Goal: Transaction & Acquisition: Obtain resource

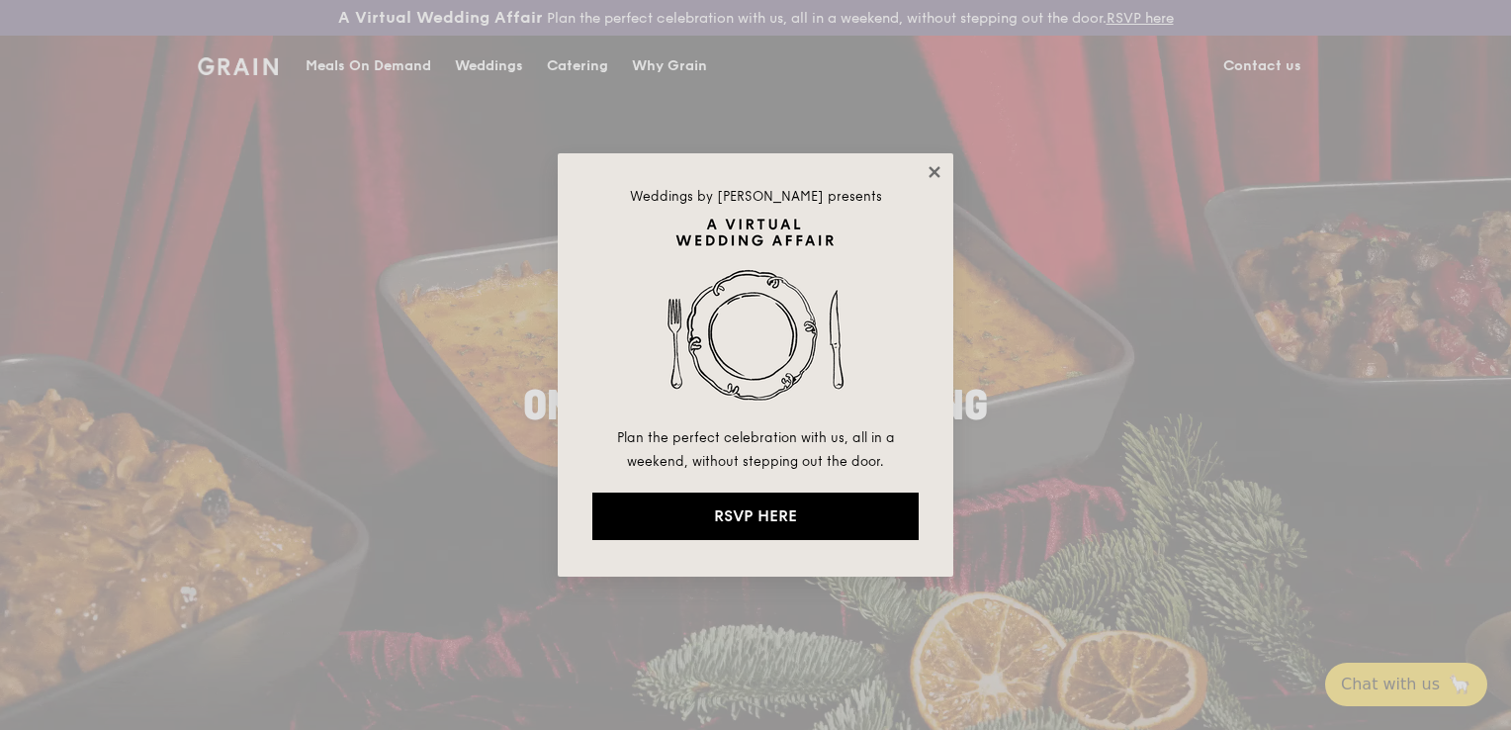
click at [941, 165] on icon at bounding box center [934, 172] width 18 height 18
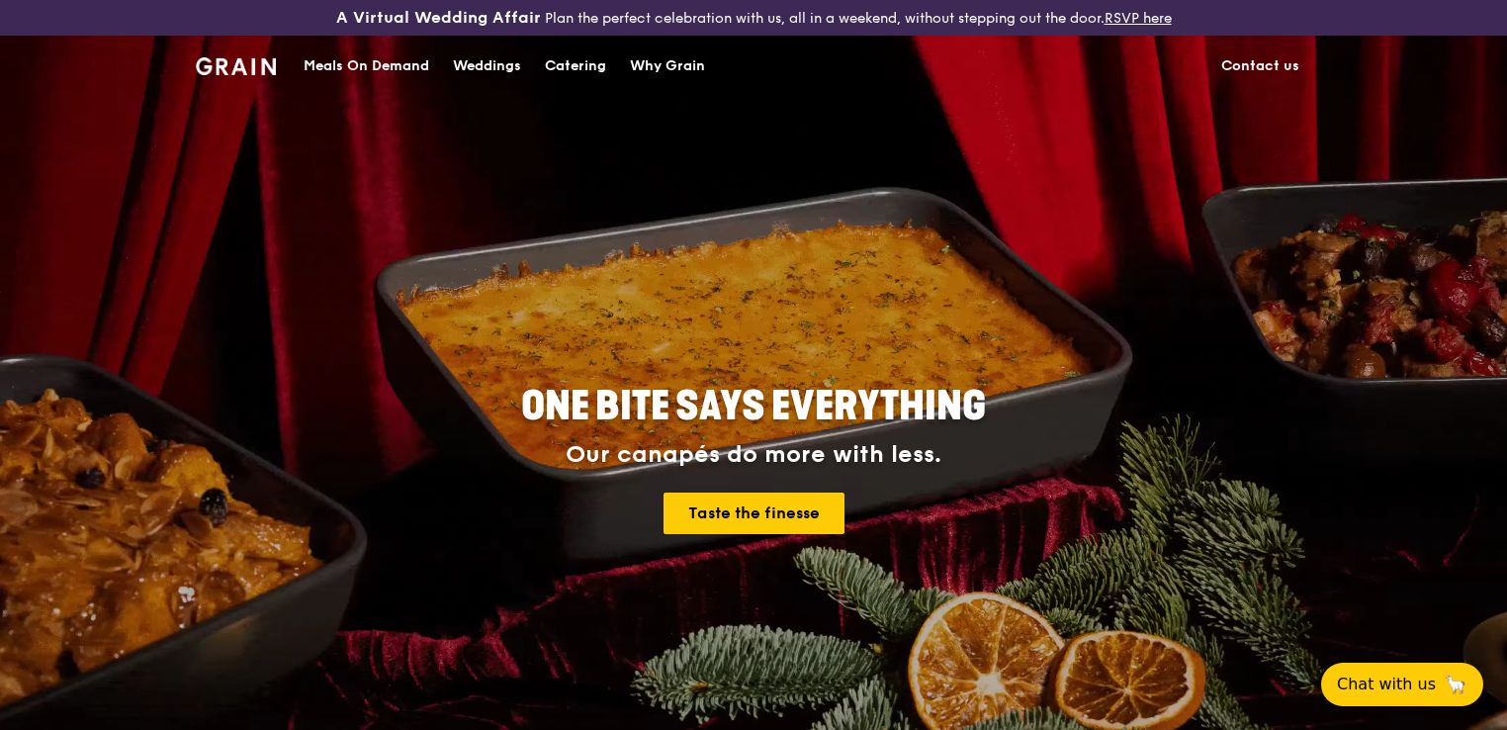
click at [505, 61] on div "Weddings" at bounding box center [487, 66] width 68 height 59
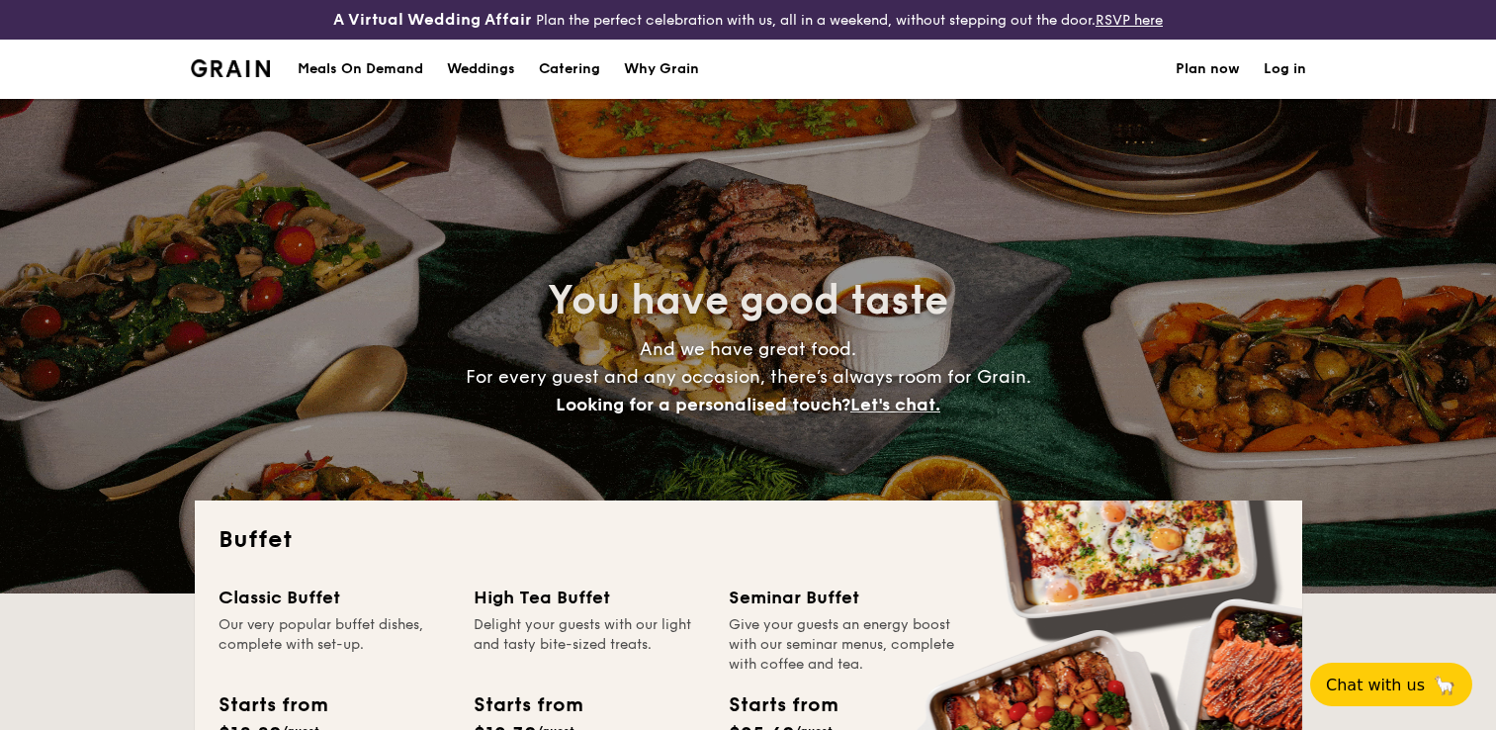
select select
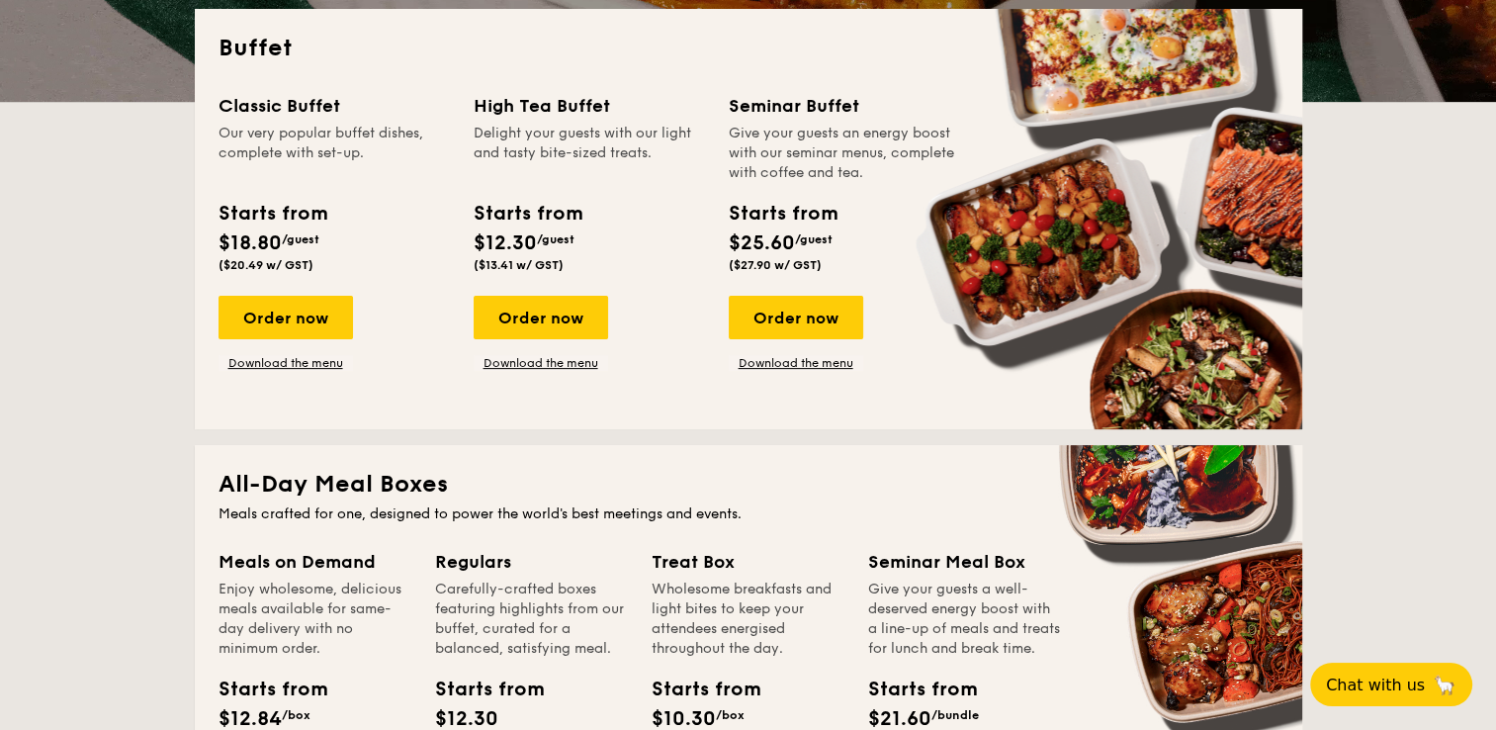
scroll to position [395, 0]
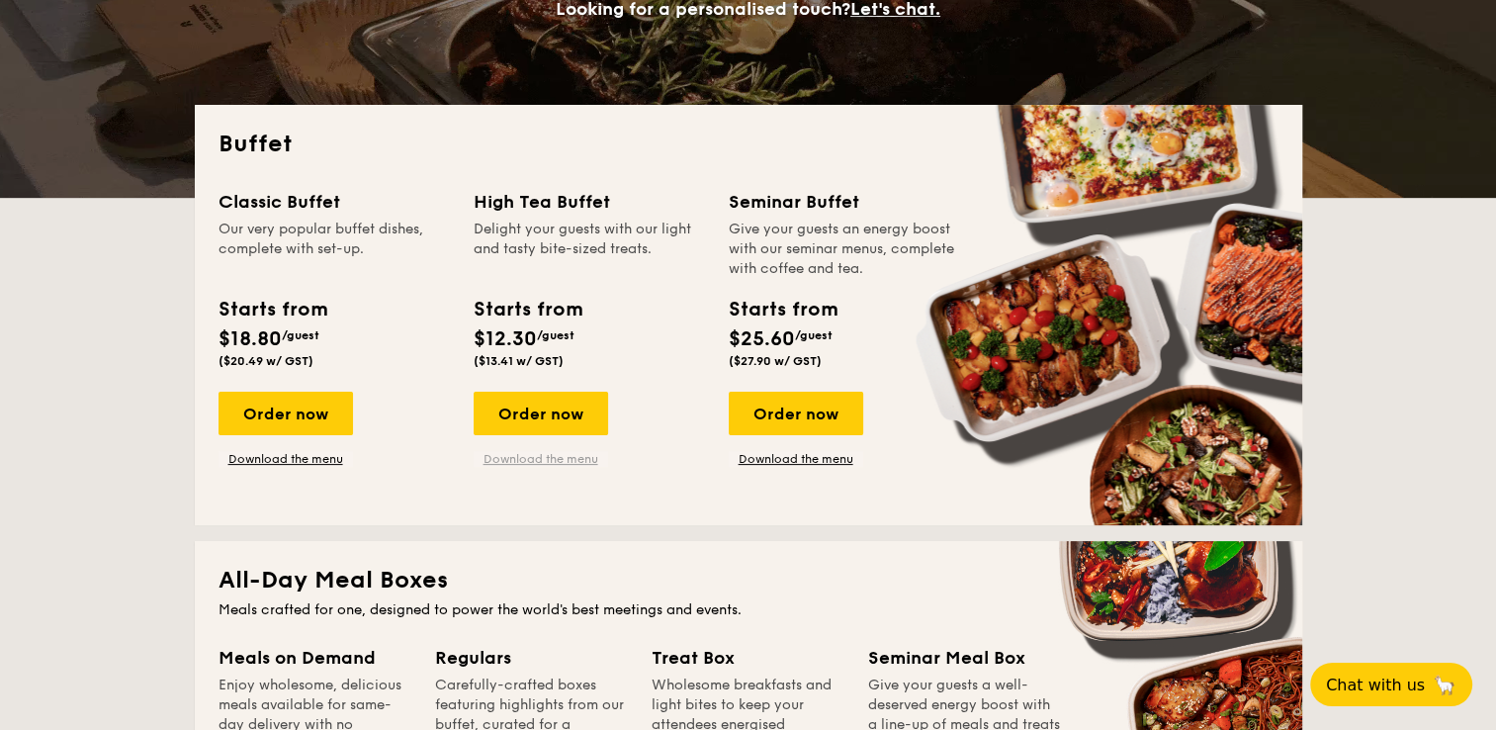
click at [519, 458] on link "Download the menu" at bounding box center [541, 459] width 134 height 16
